Goal: Check status: Check status

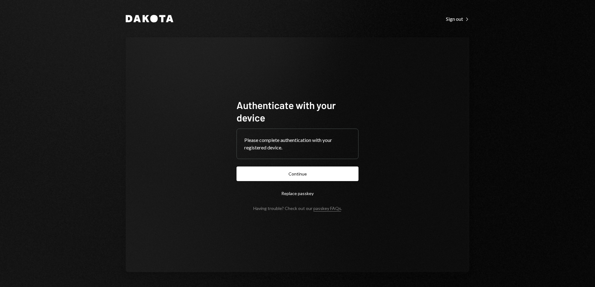
drag, startPoint x: 273, startPoint y: 171, endPoint x: 302, endPoint y: 184, distance: 32.0
click at [273, 171] on button "Continue" at bounding box center [297, 174] width 122 height 15
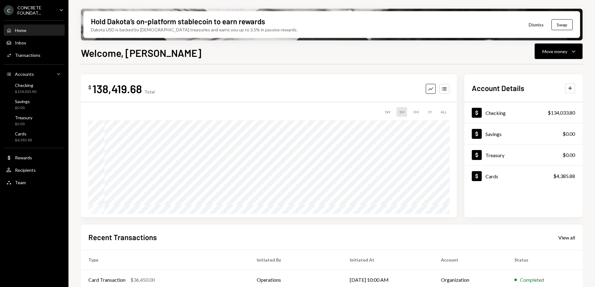
click at [60, 8] on icon "Caret Down" at bounding box center [61, 10] width 7 height 7
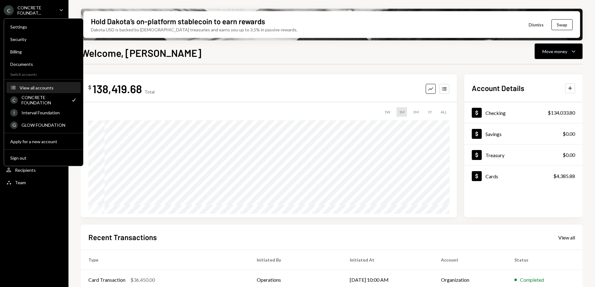
click at [36, 86] on div "View all accounts" at bounding box center [48, 87] width 57 height 5
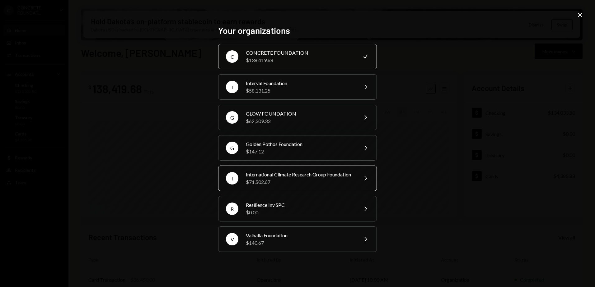
click at [312, 179] on div "International Climate Research Group Foundation" at bounding box center [300, 174] width 108 height 7
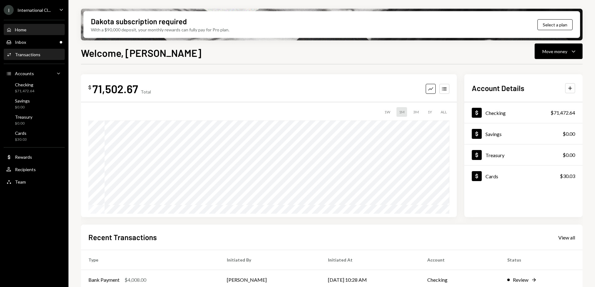
click at [35, 51] on div "Activities Transactions" at bounding box center [34, 54] width 56 height 11
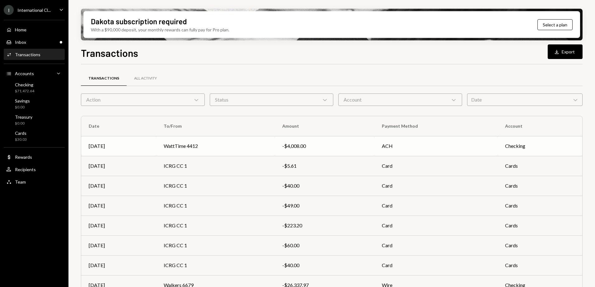
click at [260, 146] on td "WattTime 4412" at bounding box center [215, 146] width 118 height 20
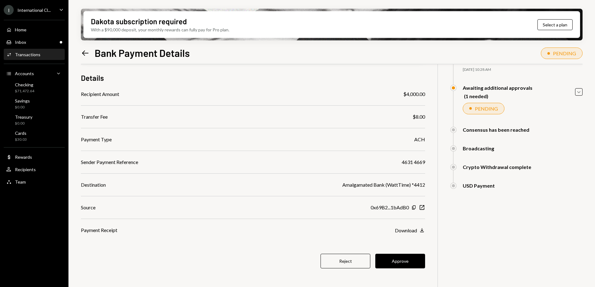
scroll to position [50, 0]
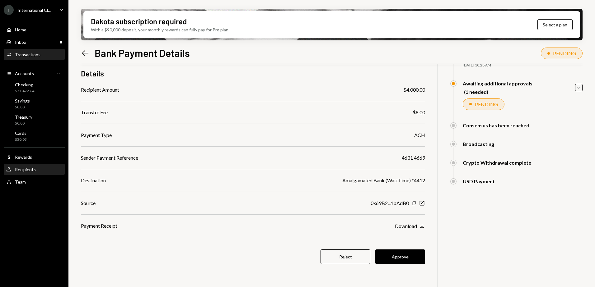
click at [20, 172] on div "Recipients" at bounding box center [25, 169] width 21 height 5
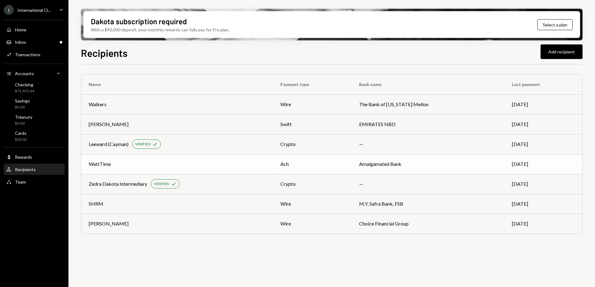
click at [210, 161] on div "WattTime" at bounding box center [177, 163] width 177 height 7
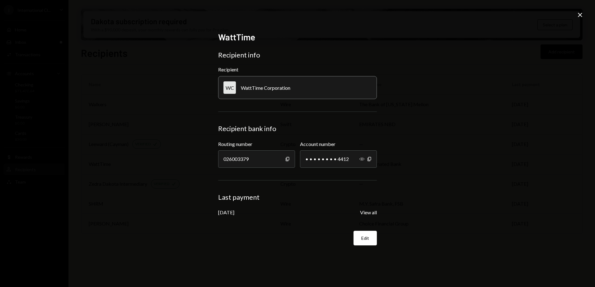
click at [361, 160] on icon "Show" at bounding box center [361, 159] width 5 height 5
click at [579, 14] on icon at bounding box center [580, 15] width 4 height 4
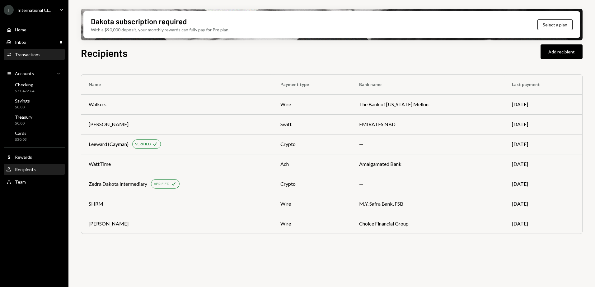
click at [30, 54] on div "Transactions" at bounding box center [28, 54] width 26 height 5
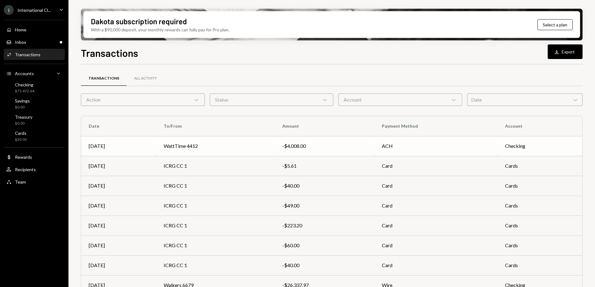
click at [244, 148] on td "WattTime 4412" at bounding box center [215, 146] width 118 height 20
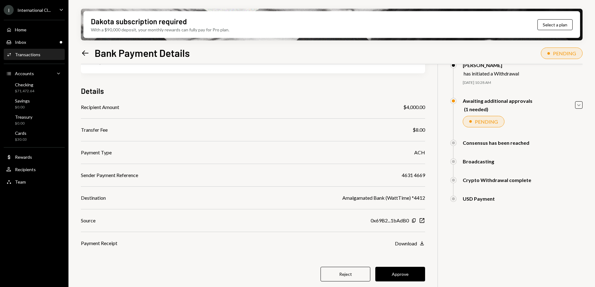
scroll to position [50, 0]
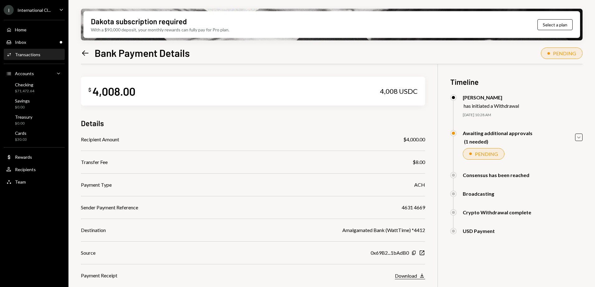
drag, startPoint x: 0, startPoint y: 0, endPoint x: 419, endPoint y: 226, distance: 475.9
click at [419, 273] on icon "Download" at bounding box center [422, 276] width 6 height 6
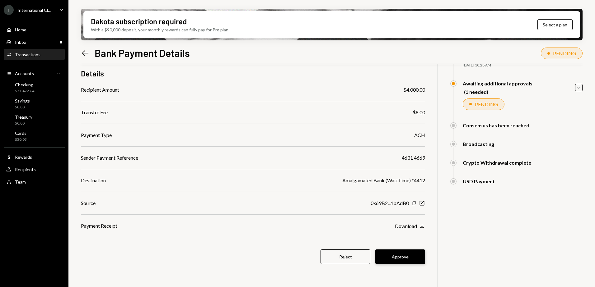
click at [409, 258] on button "Approve" at bounding box center [400, 257] width 50 height 15
